Goal: Navigation & Orientation: Understand site structure

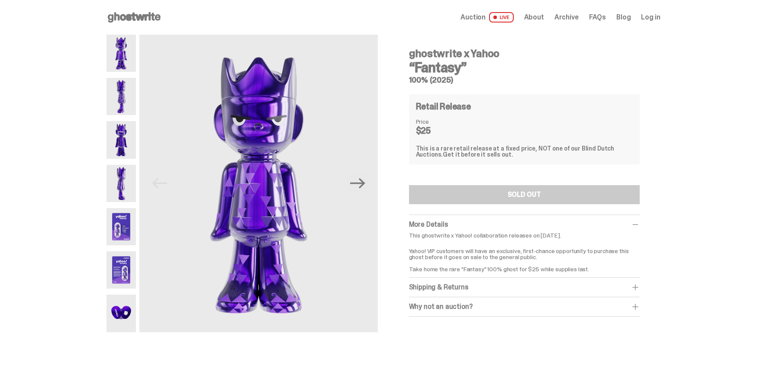
click at [154, 18] on icon at bounding box center [133, 17] width 55 height 14
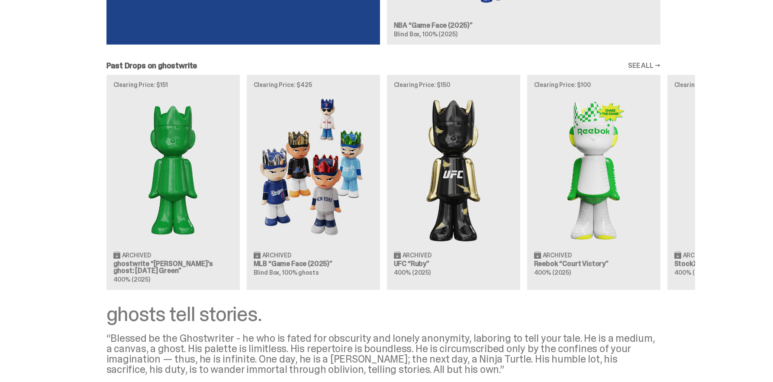
scroll to position [962, 0]
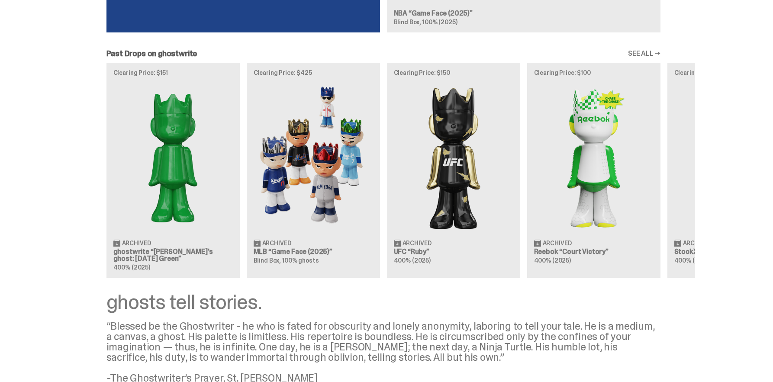
click at [641, 51] on link "SEE ALL →" at bounding box center [644, 53] width 32 height 7
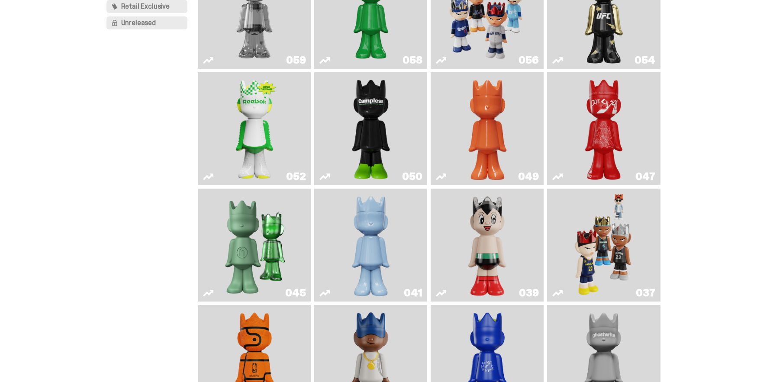
scroll to position [357, 0]
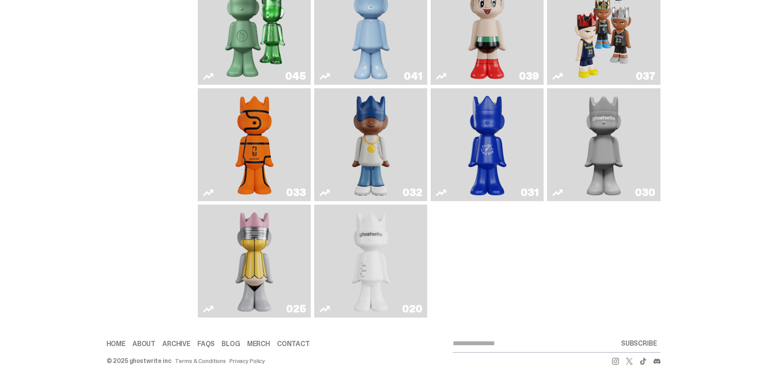
click at [145, 342] on link "About" at bounding box center [143, 344] width 23 height 7
